Goal: Task Accomplishment & Management: Use online tool/utility

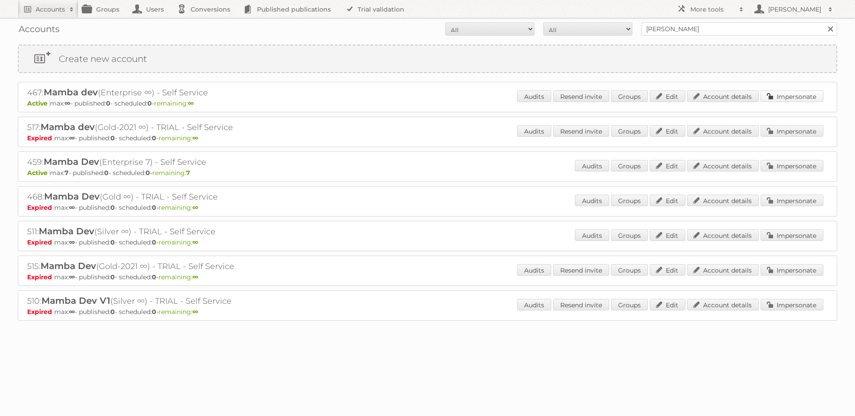
click at [782, 96] on link "Impersonate" at bounding box center [792, 96] width 63 height 12
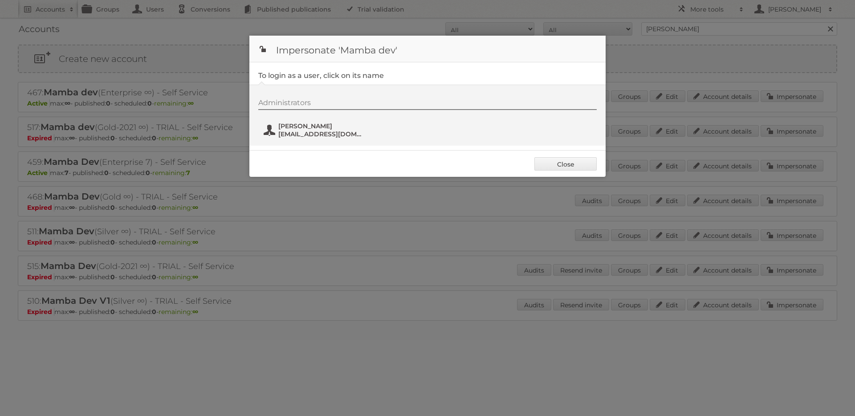
click at [307, 129] on span "Leandro" at bounding box center [321, 126] width 86 height 8
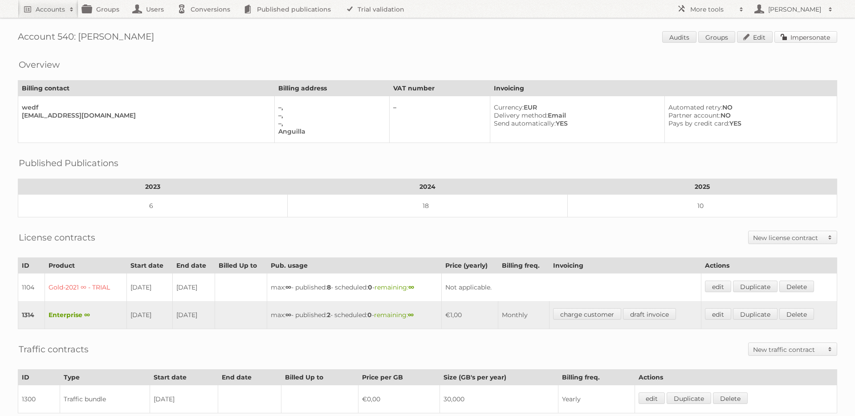
click at [788, 34] on link "Impersonate" at bounding box center [806, 37] width 63 height 12
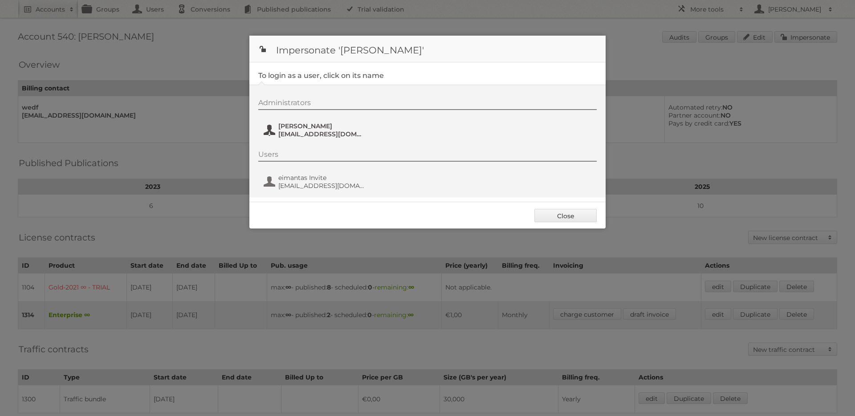
click at [317, 124] on span "[PERSON_NAME]" at bounding box center [321, 126] width 86 height 8
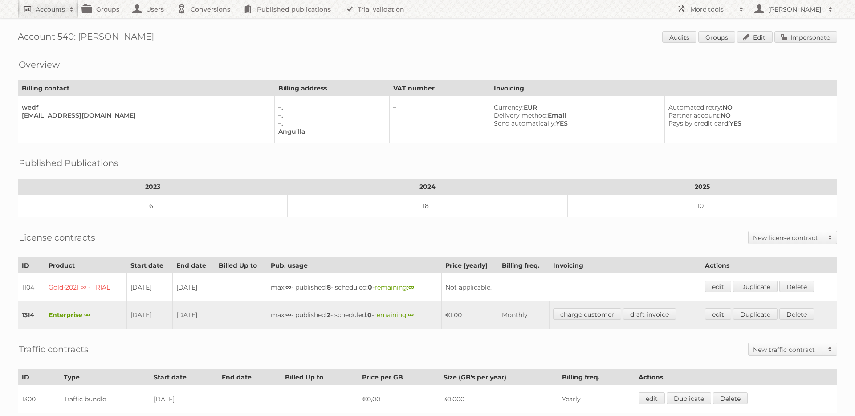
click at [49, 9] on h2 "Accounts" at bounding box center [50, 9] width 29 height 9
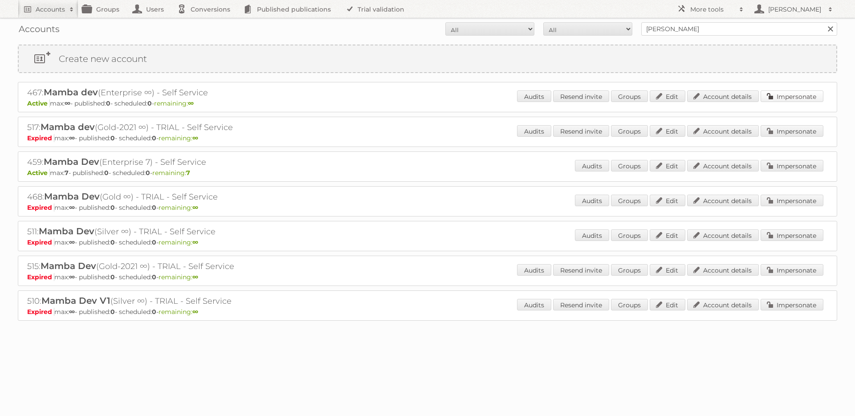
click at [795, 98] on link "Impersonate" at bounding box center [792, 96] width 63 height 12
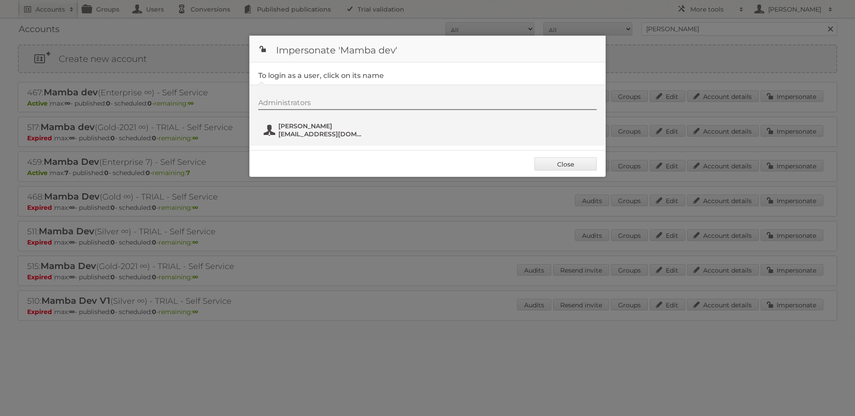
click at [294, 133] on span "leandro+2@pubitas.com" at bounding box center [321, 134] width 86 height 8
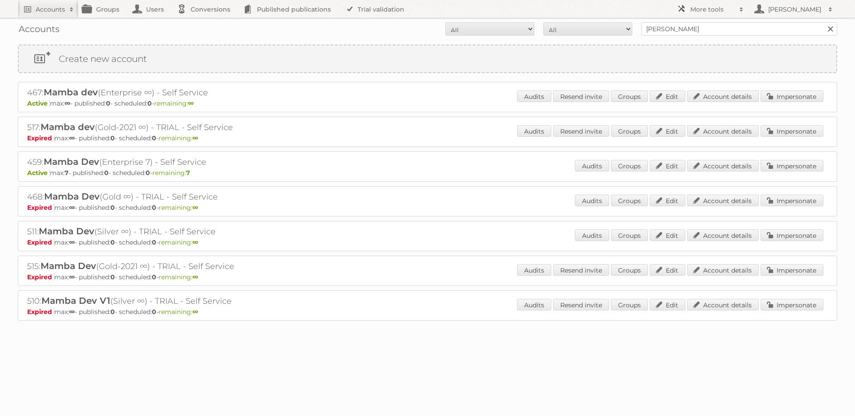
click at [708, 9] on h2 "More tools" at bounding box center [713, 9] width 45 height 9
click at [710, 122] on link "Beta Features" at bounding box center [717, 118] width 88 height 13
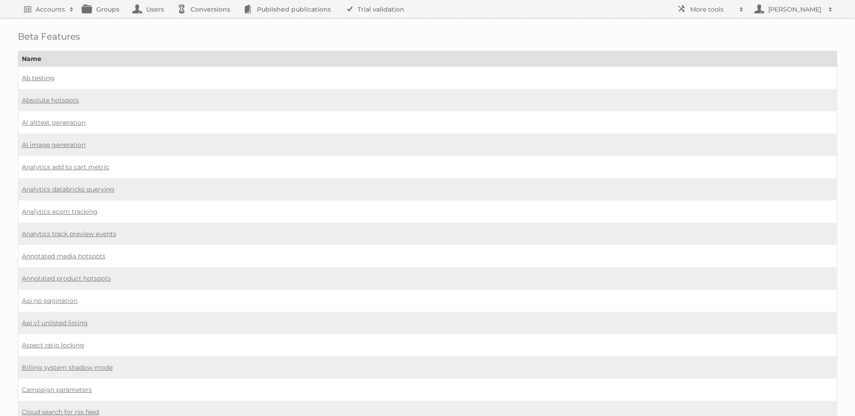
click at [240, 192] on td "Analytics databricks querying" at bounding box center [427, 189] width 819 height 22
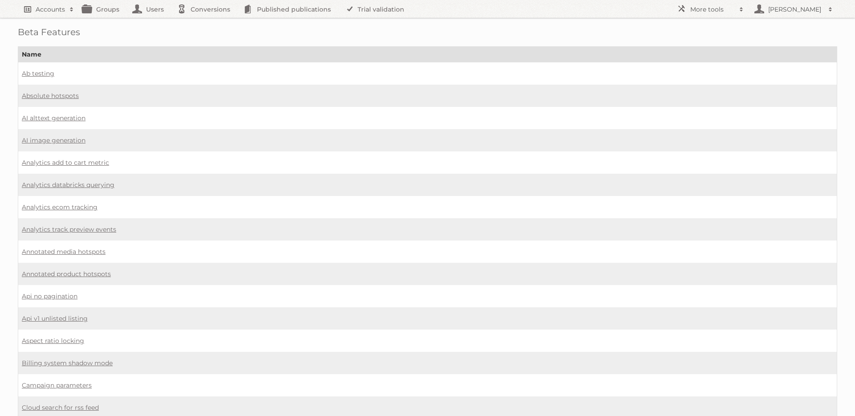
click at [46, 9] on h2 "Accounts" at bounding box center [50, 9] width 29 height 9
click at [58, 9] on h2 "Accounts" at bounding box center [50, 9] width 29 height 9
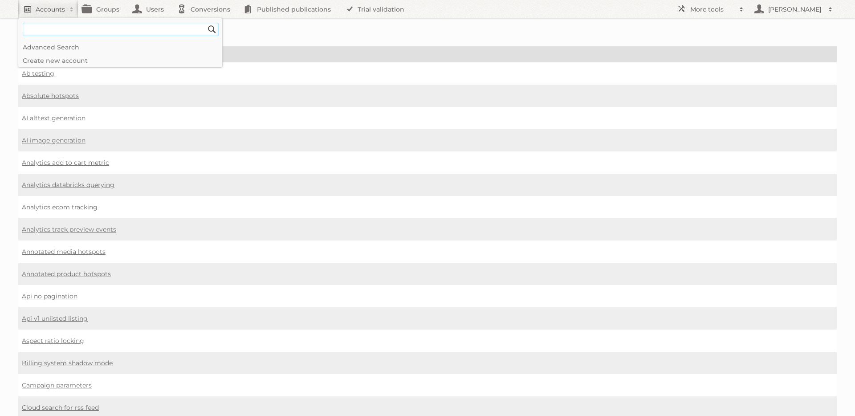
click at [205, 23] on input "Search" at bounding box center [211, 29] width 13 height 13
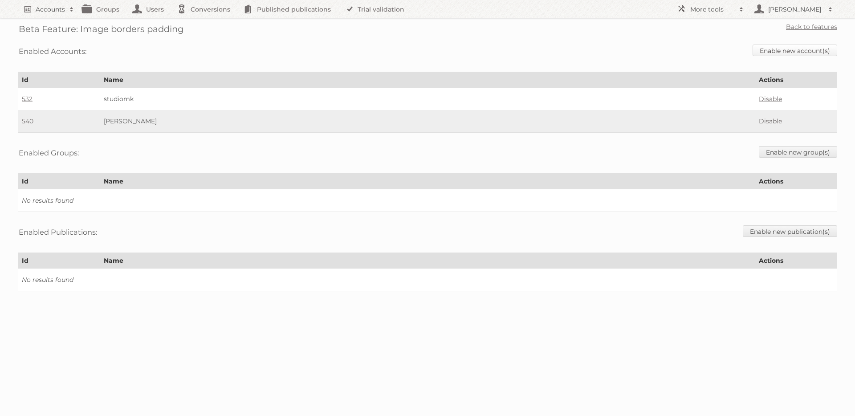
click at [794, 53] on link "Enable new account(s)" at bounding box center [795, 51] width 85 height 12
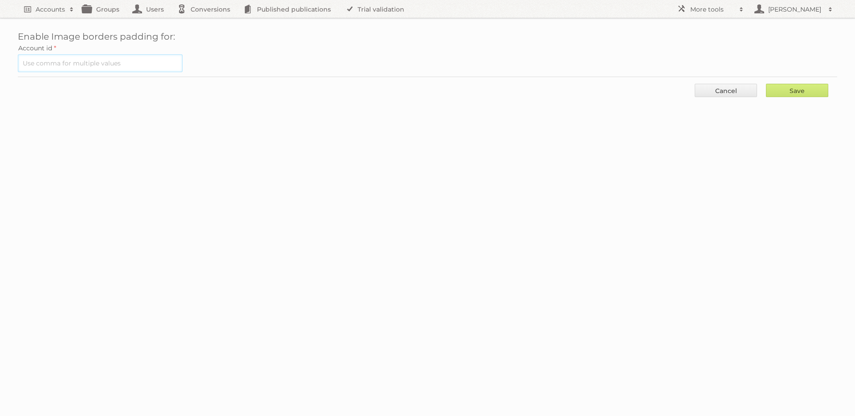
click at [99, 66] on input "text" at bounding box center [100, 63] width 165 height 18
type input "454"
click at [776, 92] on input "Save" at bounding box center [797, 90] width 62 height 13
type input "..."
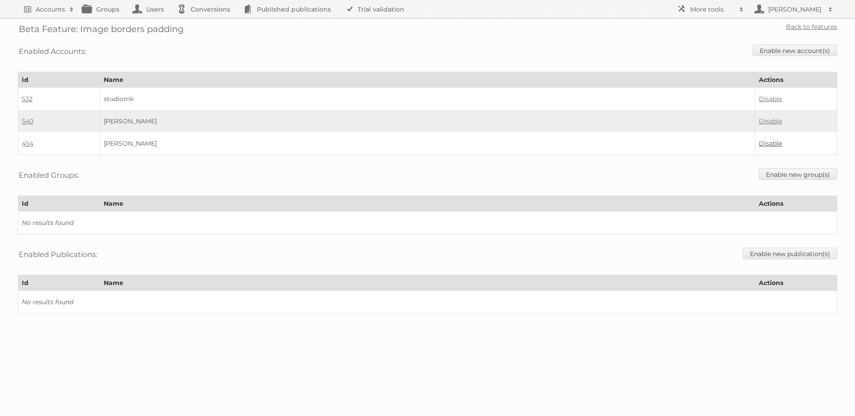
click at [771, 142] on link "Disable" at bounding box center [770, 143] width 23 height 8
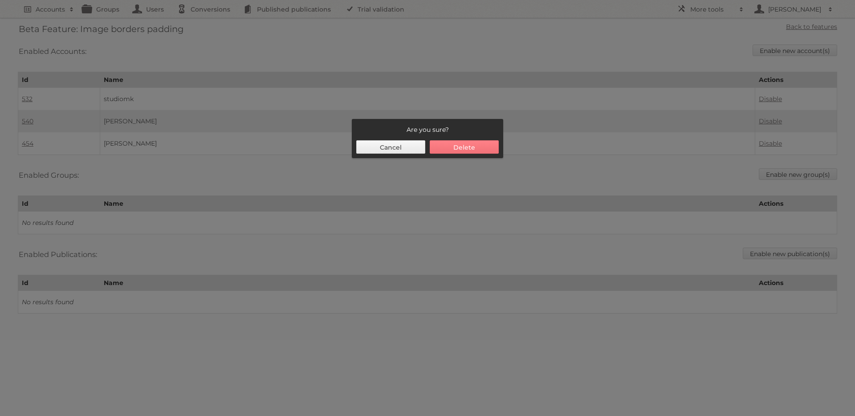
click at [464, 148] on button "Delete" at bounding box center [464, 146] width 69 height 13
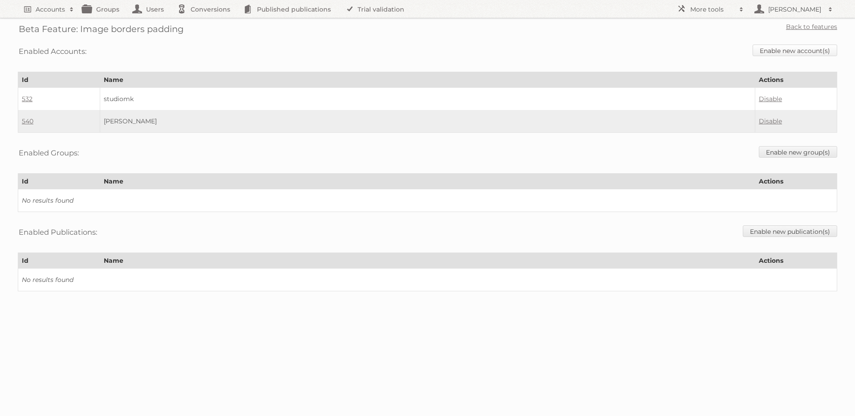
click at [813, 50] on link "Enable new account(s)" at bounding box center [795, 51] width 85 height 12
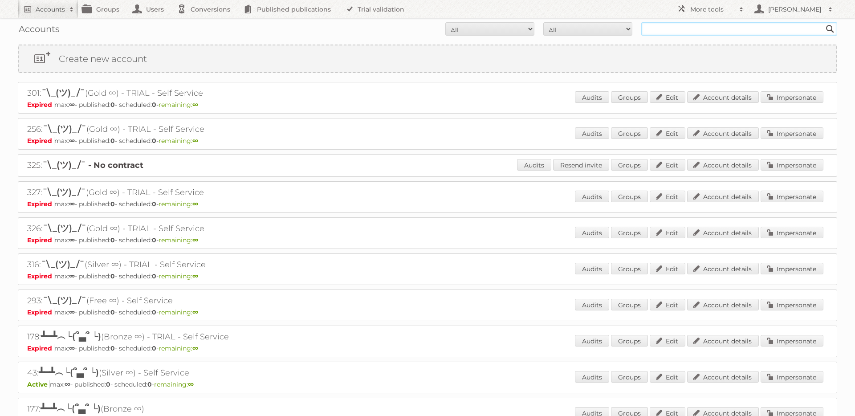
click at [648, 33] on input "text" at bounding box center [740, 28] width 196 height 13
type input "mamba dev"
click at [824, 22] on input "Search" at bounding box center [830, 28] width 13 height 13
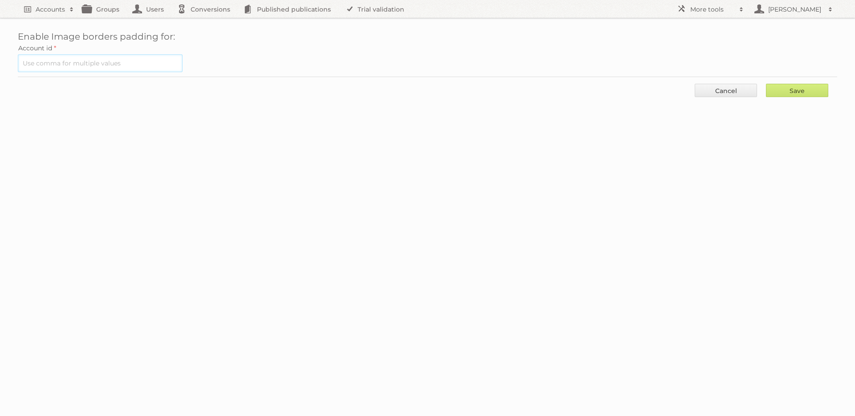
click at [97, 70] on input "text" at bounding box center [100, 63] width 165 height 18
type input "467"
click at [790, 94] on input "Save" at bounding box center [797, 90] width 62 height 13
type input "..."
